Goal: Obtain resource: Download file/media

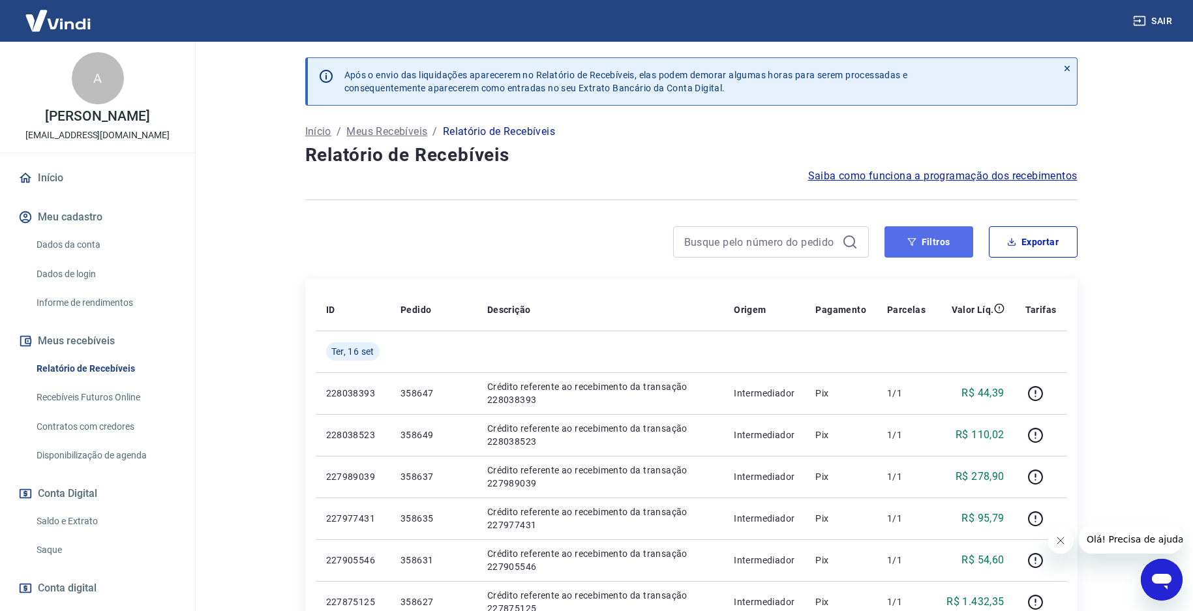
click at [927, 243] on button "Filtros" at bounding box center [928, 241] width 89 height 31
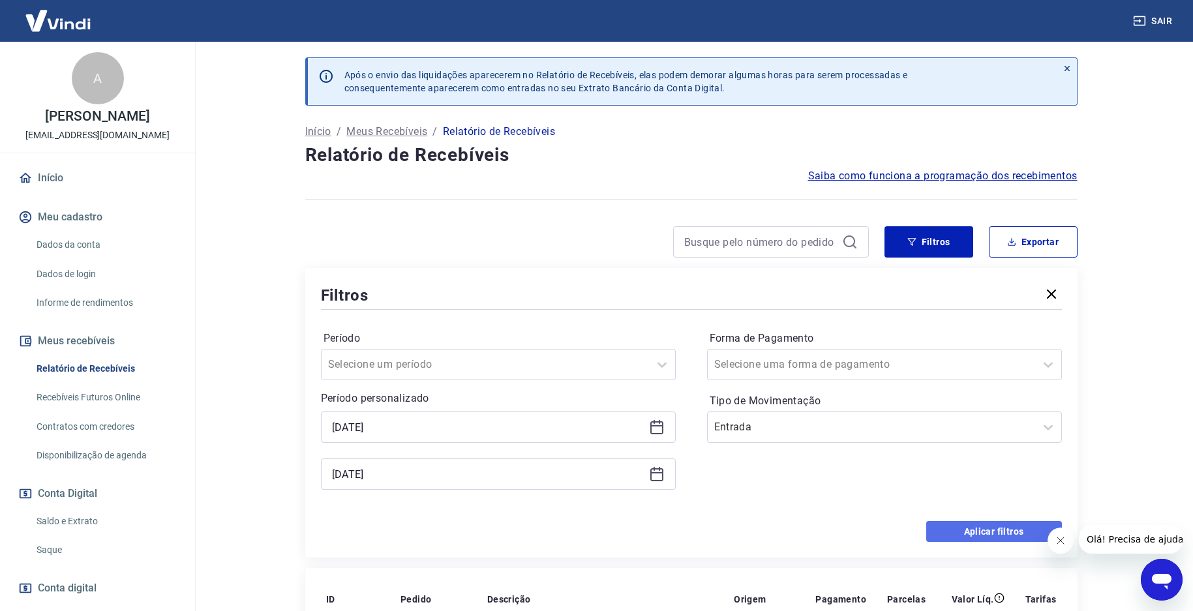
click at [955, 535] on button "Aplicar filtros" at bounding box center [994, 531] width 136 height 21
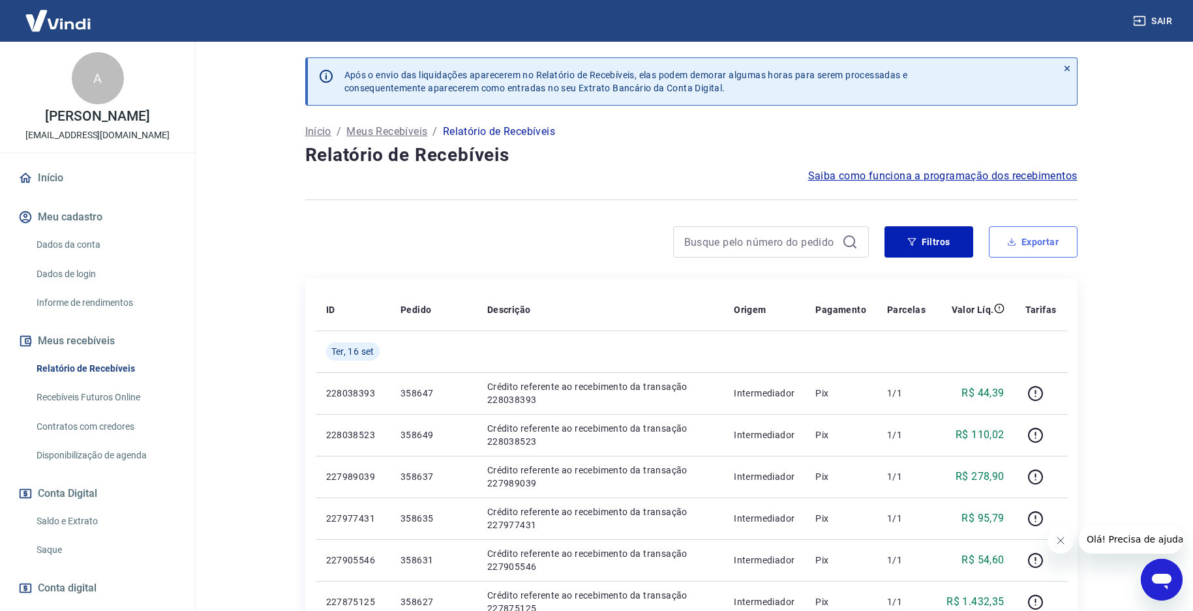
click at [1013, 241] on icon "button" at bounding box center [1011, 241] width 9 height 9
type input "[DATE]"
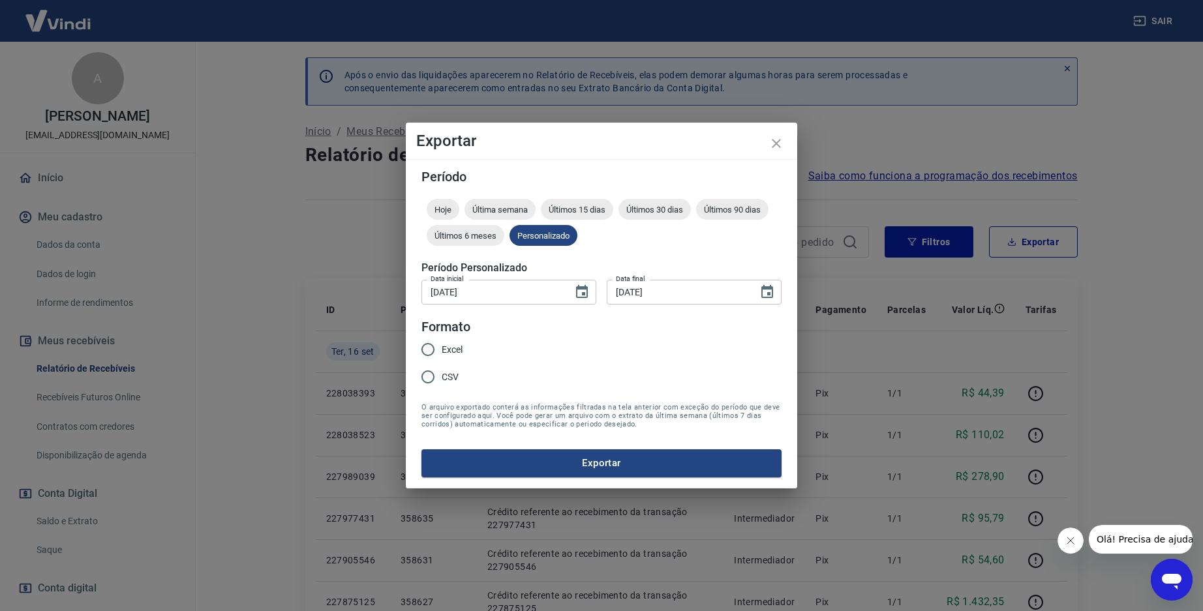
click at [456, 351] on span "Excel" at bounding box center [451, 350] width 21 height 14
click at [441, 351] on input "Excel" at bounding box center [427, 349] width 27 height 27
radio input "true"
click at [548, 465] on button "Exportar" at bounding box center [601, 462] width 360 height 27
